Goal: Information Seeking & Learning: Find specific fact

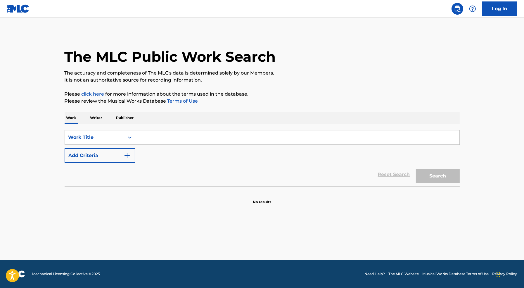
click at [170, 141] on input "Search Form" at bounding box center [297, 137] width 324 height 14
paste input "[PERSON_NAME]"
type input "[PERSON_NAME]"
click at [416, 169] on button "Search" at bounding box center [438, 176] width 44 height 15
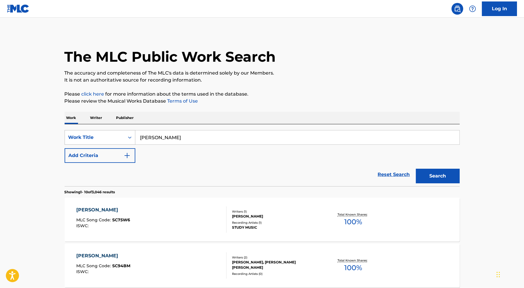
click at [129, 137] on icon "Search Form" at bounding box center [130, 138] width 4 height 2
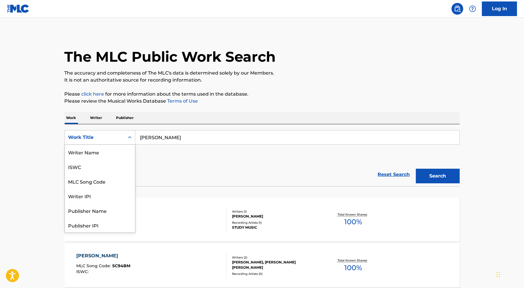
scroll to position [29, 0]
click at [92, 116] on p "Writer" at bounding box center [96, 118] width 15 height 12
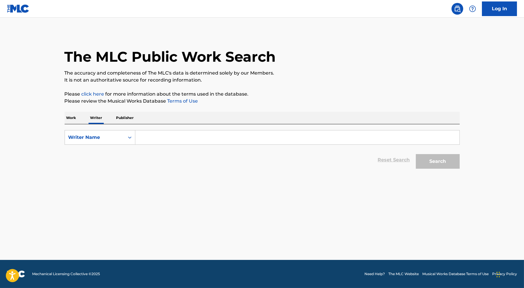
click at [153, 134] on input "Search Form" at bounding box center [297, 137] width 324 height 14
paste input "[PERSON_NAME]"
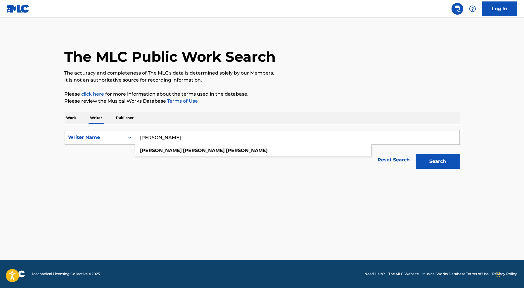
click at [438, 165] on button "Search" at bounding box center [438, 161] width 44 height 15
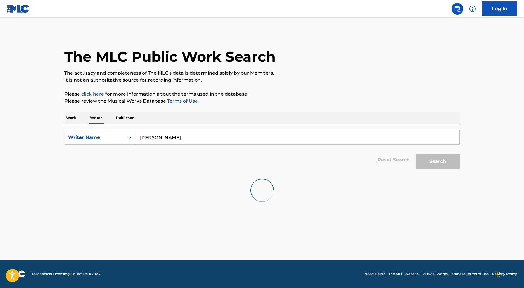
click at [258, 133] on input "[PERSON_NAME]" at bounding box center [297, 137] width 324 height 14
type input "Nemzzz"
click at [186, 143] on input "Search Form" at bounding box center [297, 137] width 324 height 14
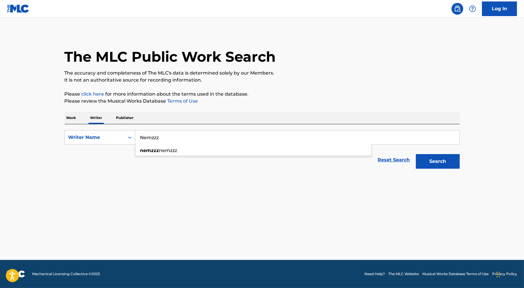
type input "Nemzzz"
click at [416, 154] on button "Search" at bounding box center [438, 161] width 44 height 15
click at [68, 120] on p "Work" at bounding box center [71, 118] width 13 height 12
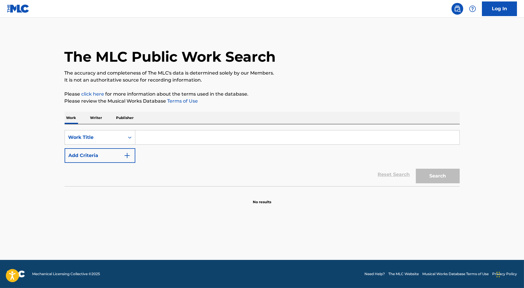
click at [168, 141] on input "Search Form" at bounding box center [297, 137] width 324 height 14
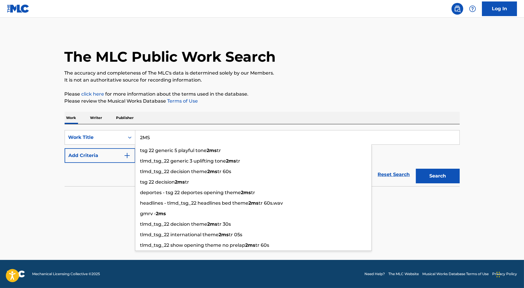
click at [168, 141] on input "2MS" at bounding box center [297, 137] width 324 height 14
type input "2MS"
click at [416, 169] on button "Search" at bounding box center [438, 176] width 44 height 15
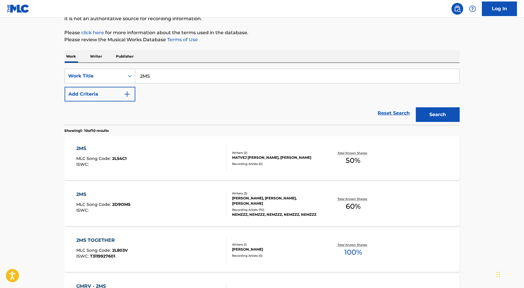
scroll to position [66, 0]
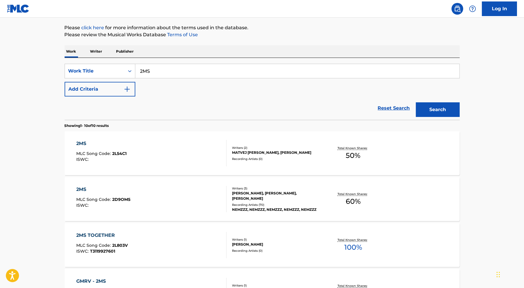
click at [178, 206] on div "2MS MLC Song Code : 2D9OM5 ISWC :" at bounding box center [151, 199] width 150 height 26
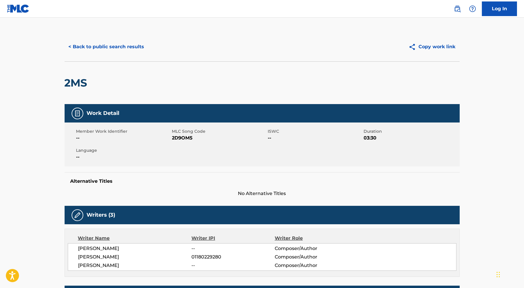
scroll to position [66, 0]
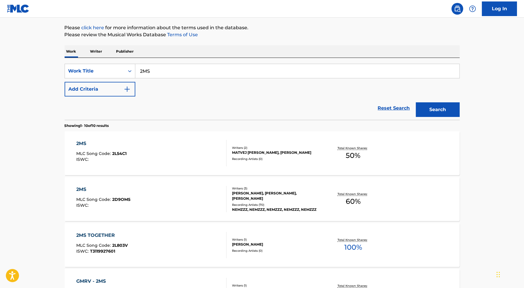
click at [187, 194] on div "2MS MLC Song Code : 2D9OM5 ISWC :" at bounding box center [151, 199] width 150 height 26
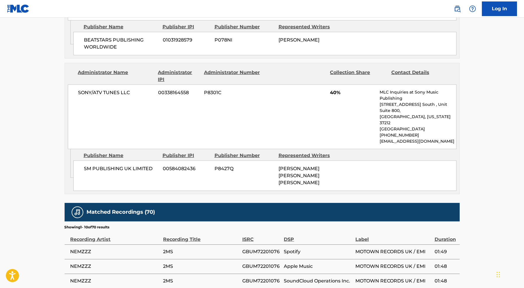
scroll to position [373, 0]
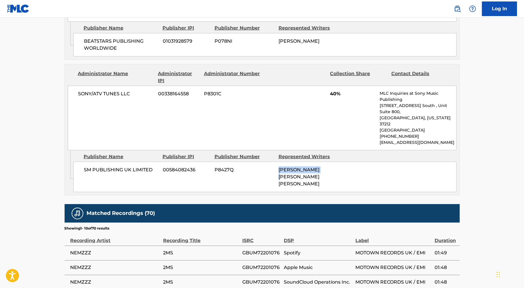
drag, startPoint x: 339, startPoint y: 144, endPoint x: 274, endPoint y: 142, distance: 64.6
click at [274, 162] on div "SM PUBLISHING UK LIMITED 00584082436 P8427Q NEMIAH EMMANUEL SIMMS, NEMIAH EMMAN…" at bounding box center [264, 177] width 383 height 30
copy div "NEMIAH EMMANUEL"
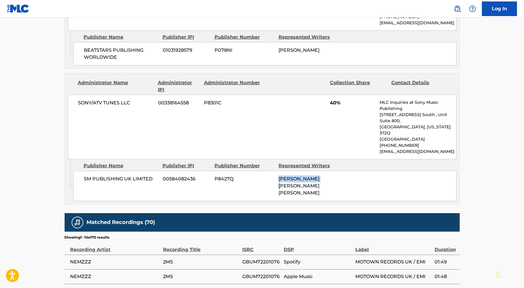
scroll to position [365, 0]
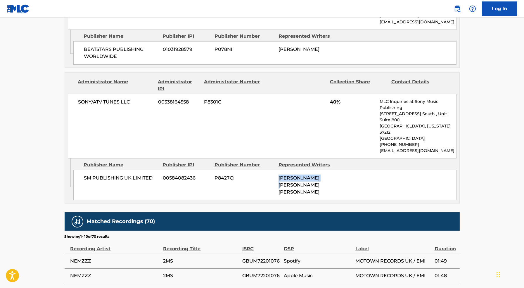
click at [269, 170] on div "SM PUBLISHING UK LIMITED 00584082436 P8427Q NEMIAH EMMANUEL SIMMS, NEMIAH EMMAN…" at bounding box center [264, 185] width 383 height 30
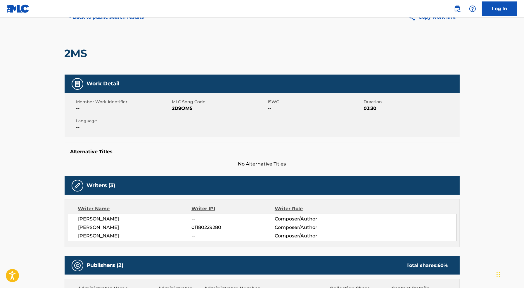
scroll to position [0, 0]
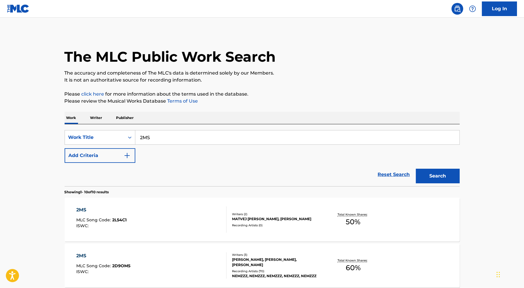
scroll to position [64, 0]
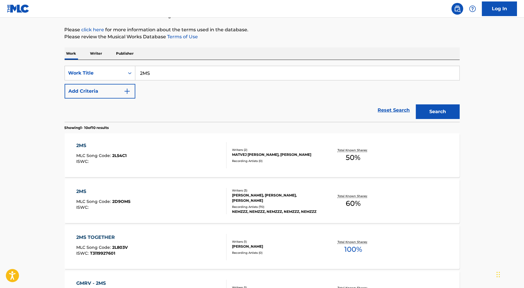
click at [171, 73] on input "2MS" at bounding box center [297, 73] width 324 height 14
type input "Art (feat. Latto)"
click at [416, 104] on button "Search" at bounding box center [438, 111] width 44 height 15
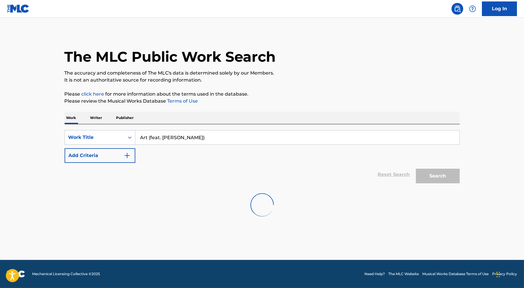
scroll to position [0, 0]
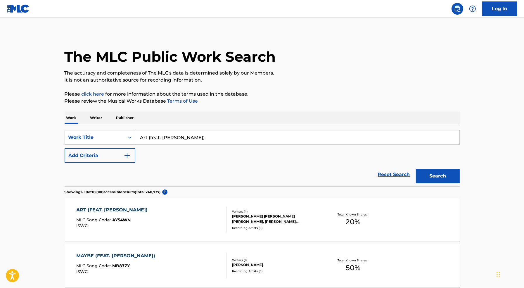
click at [182, 211] on div "ART (FEAT. LATTO) MLC Song Code : AY54WN ISWC :" at bounding box center [151, 219] width 150 height 26
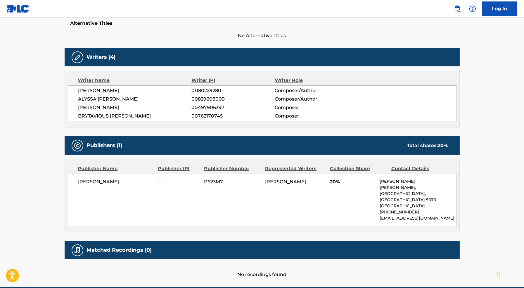
scroll to position [161, 0]
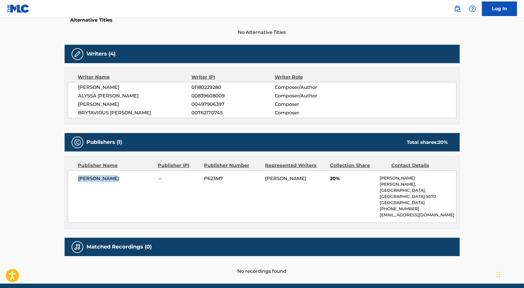
drag, startPoint x: 115, startPoint y: 179, endPoint x: 77, endPoint y: 179, distance: 38.9
click at [77, 179] on div "Mike Pensado -- P623M7 NEMIAH EMMANUEL SIMMS 20% Michael Pensado Henry ST, Payn…" at bounding box center [262, 196] width 389 height 52
copy span "Mike Pensado"
click at [485, 173] on main "< Back to public search results Copy work link ART (FEAT. LATTO) Work Detail Me…" at bounding box center [262, 69] width 524 height 427
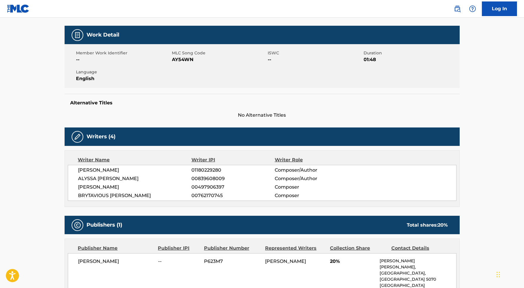
scroll to position [0, 0]
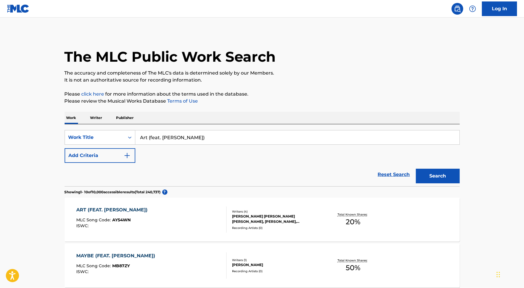
click at [253, 140] on input "Art (feat. Latto)" at bounding box center [297, 137] width 324 height 14
click at [166, 139] on input "Art (feat. Latto)" at bounding box center [297, 137] width 324 height 14
click at [140, 135] on input "Art (feat. Latto)" at bounding box center [297, 137] width 324 height 14
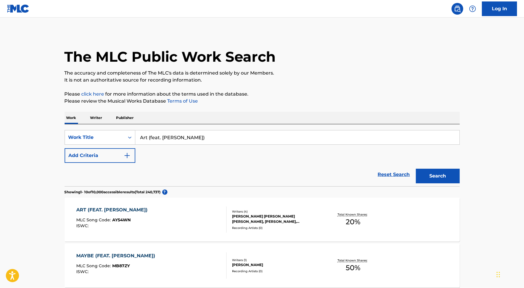
click at [140, 135] on input "Art (feat. Latto)" at bounding box center [297, 137] width 324 height 14
click at [185, 137] on input "WASSUP (feat. Latto)" at bounding box center [297, 137] width 324 height 14
click at [416, 169] on button "Search" at bounding box center [438, 176] width 44 height 15
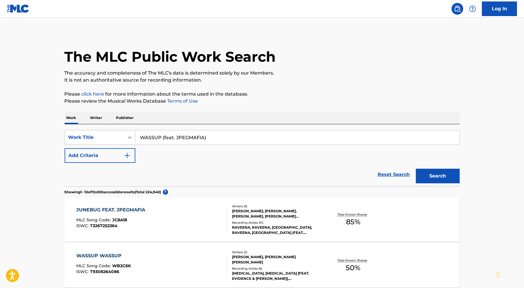
click at [172, 133] on input "WASSUP (feat. JPEGMAFIA)" at bounding box center [297, 137] width 324 height 14
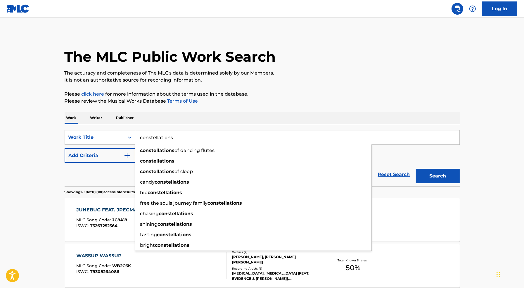
type input "constellations"
click at [416, 169] on button "Search" at bounding box center [438, 176] width 44 height 15
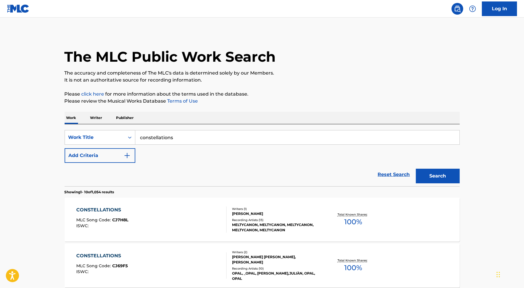
click at [97, 118] on p "Writer" at bounding box center [96, 118] width 15 height 12
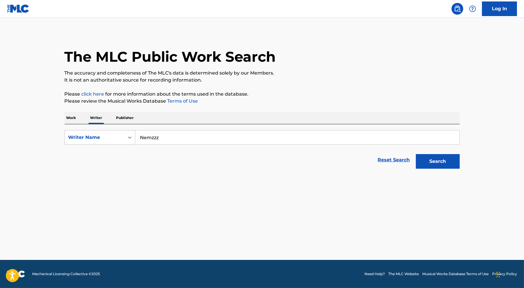
click at [184, 141] on input "Nemzzz" at bounding box center [297, 137] width 324 height 14
click at [159, 138] on input "Jade Lemac" at bounding box center [297, 137] width 324 height 14
click at [182, 135] on input "Jade Le mac" at bounding box center [297, 137] width 324 height 14
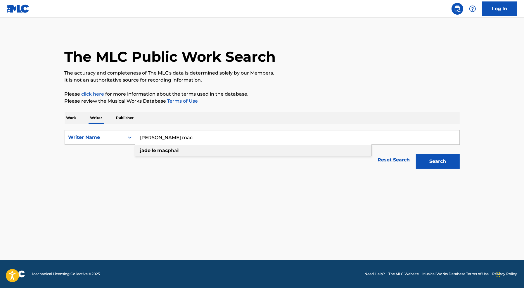
click at [178, 149] on span "phail" at bounding box center [174, 151] width 12 height 6
type input "jade le macphail"
click at [443, 165] on button "Search" at bounding box center [438, 161] width 44 height 15
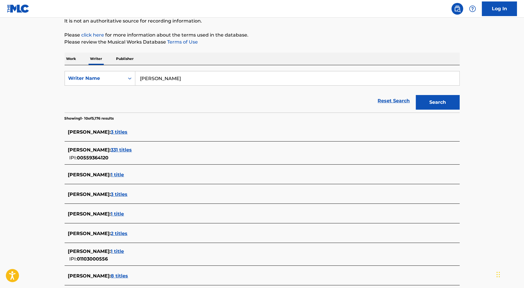
scroll to position [61, 0]
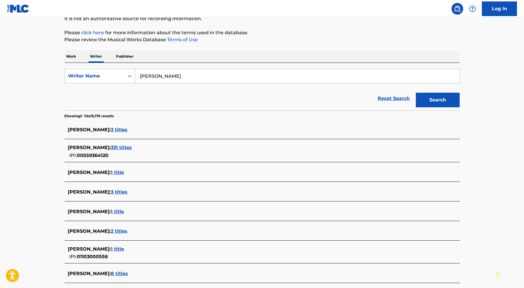
click at [123, 230] on span "2 titles" at bounding box center [119, 231] width 17 height 6
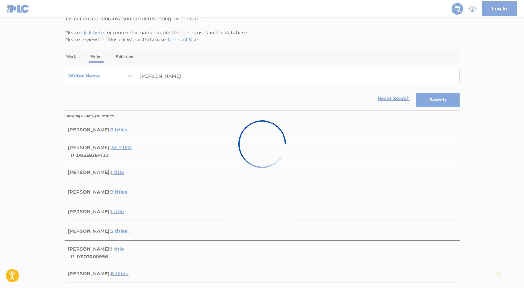
scroll to position [57, 0]
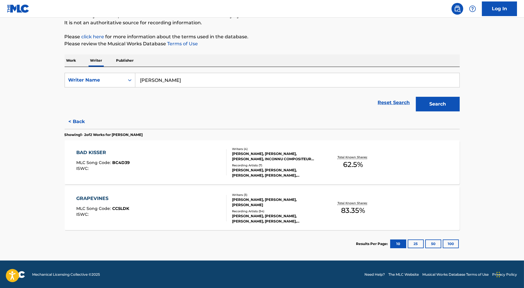
click at [77, 122] on button "< Back" at bounding box center [82, 121] width 35 height 15
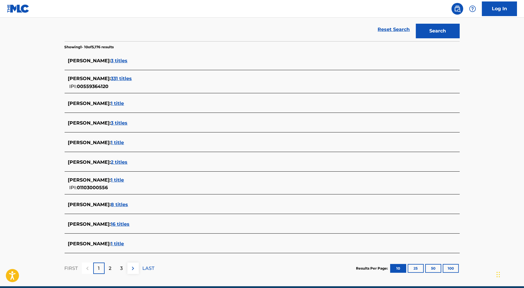
scroll to position [131, 0]
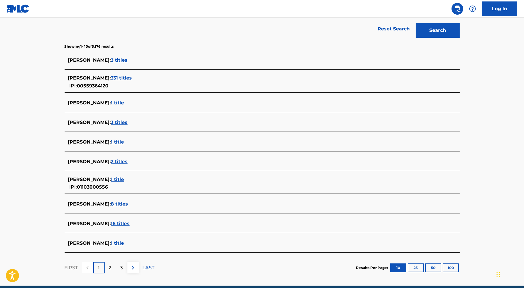
click at [120, 56] on div "JASON MACPHAIL : 3 titles" at bounding box center [262, 61] width 395 height 14
click at [120, 62] on span "3 titles" at bounding box center [119, 60] width 17 height 6
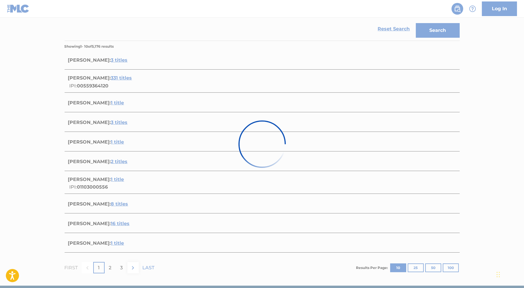
scroll to position [103, 0]
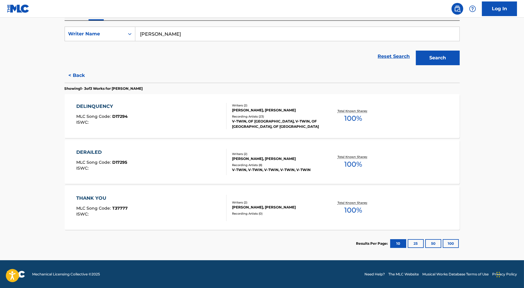
click at [78, 75] on button "< Back" at bounding box center [82, 75] width 35 height 15
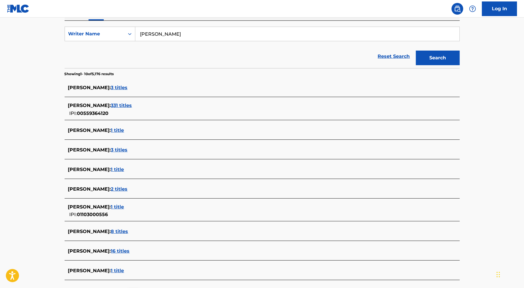
click at [127, 149] on span "3 titles" at bounding box center [119, 150] width 17 height 6
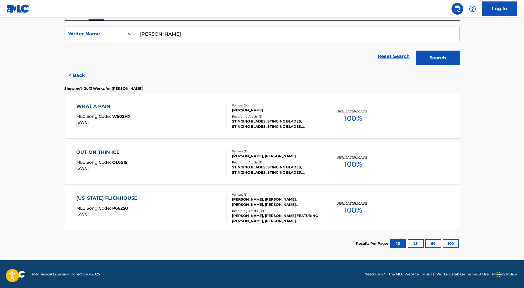
click at [76, 73] on button "< Back" at bounding box center [82, 75] width 35 height 15
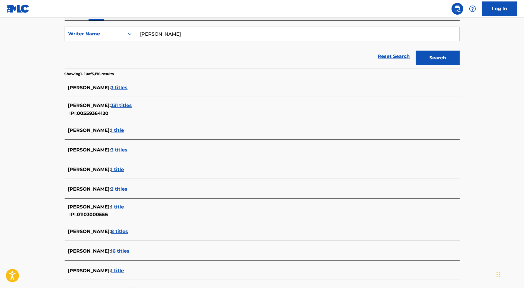
click at [120, 206] on span "1 title" at bounding box center [117, 207] width 13 height 6
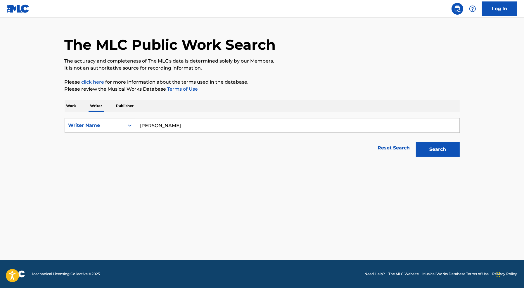
scroll to position [12, 0]
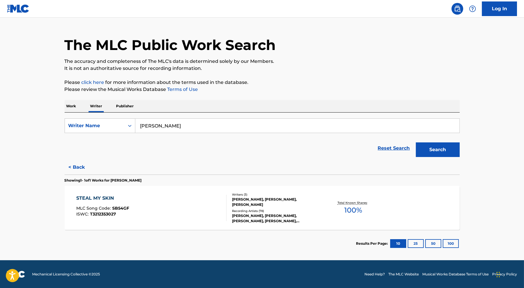
click at [79, 165] on button "< Back" at bounding box center [82, 167] width 35 height 15
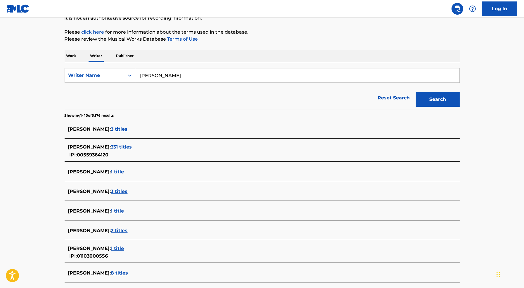
click at [118, 248] on span "1 title" at bounding box center [117, 249] width 13 height 6
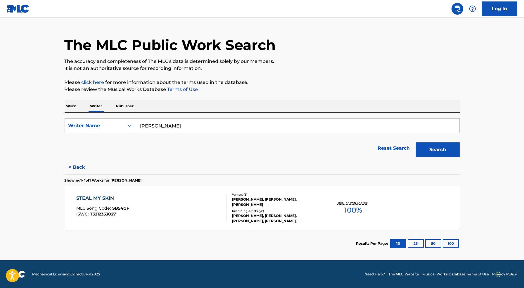
click at [80, 165] on button "< Back" at bounding box center [82, 167] width 35 height 15
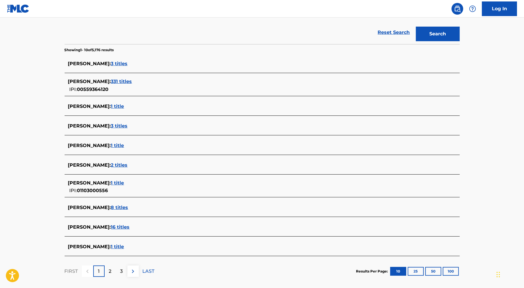
scroll to position [156, 0]
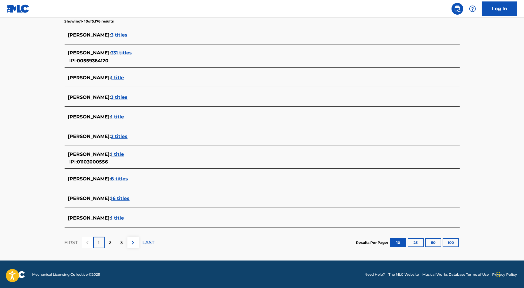
click at [120, 214] on div "LAURA MACPHAIL : 1 title" at bounding box center [262, 219] width 395 height 14
click at [121, 218] on span "1 title" at bounding box center [117, 218] width 13 height 6
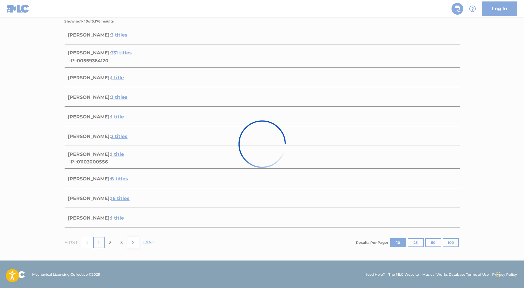
scroll to position [12, 0]
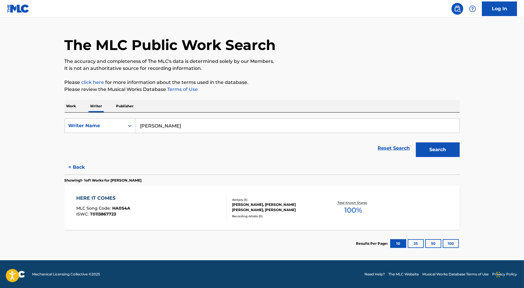
click at [124, 169] on div "< Back Showing 1 - 1 of 1 Works for LAURA MACPHAIL HERE IT COMES MLC Song Code …" at bounding box center [262, 208] width 395 height 97
